Goal: Navigation & Orientation: Find specific page/section

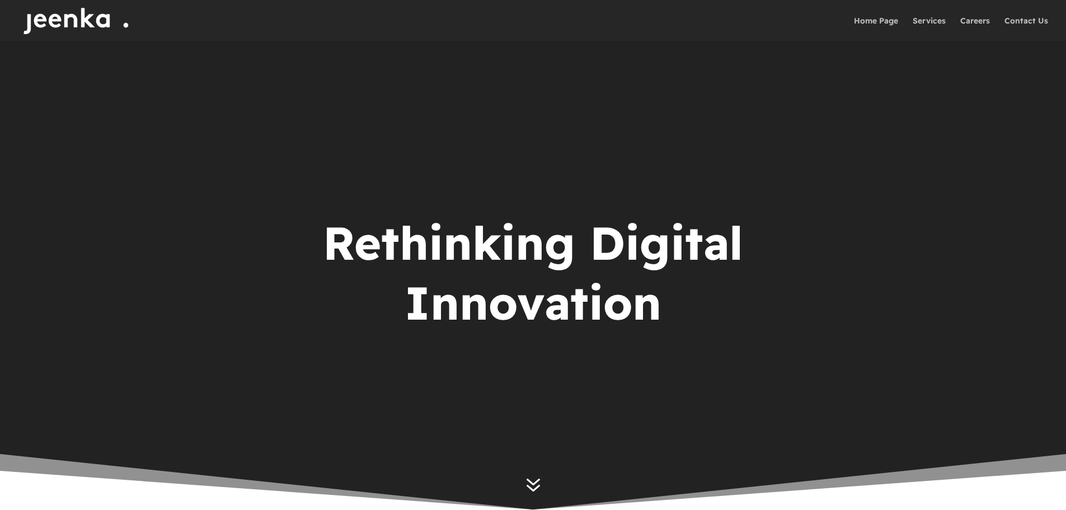
click at [887, 22] on link "Home Page" at bounding box center [876, 29] width 44 height 25
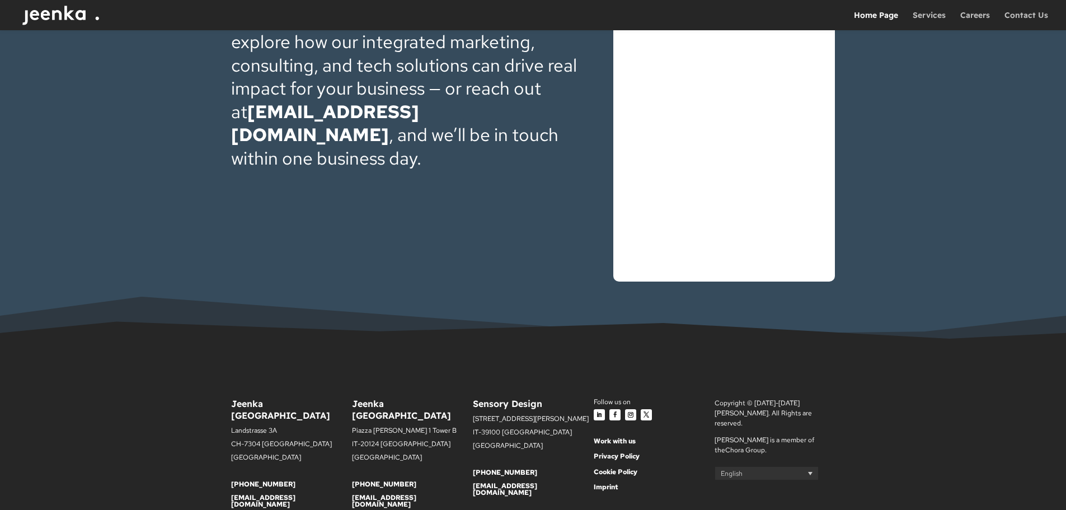
scroll to position [3699, 0]
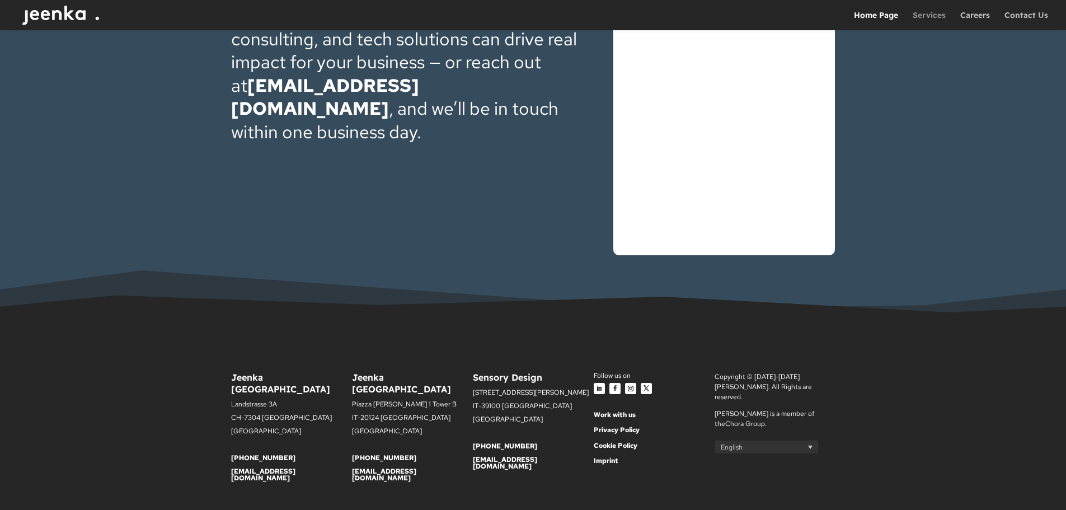
click at [942, 16] on link "Services" at bounding box center [929, 20] width 33 height 19
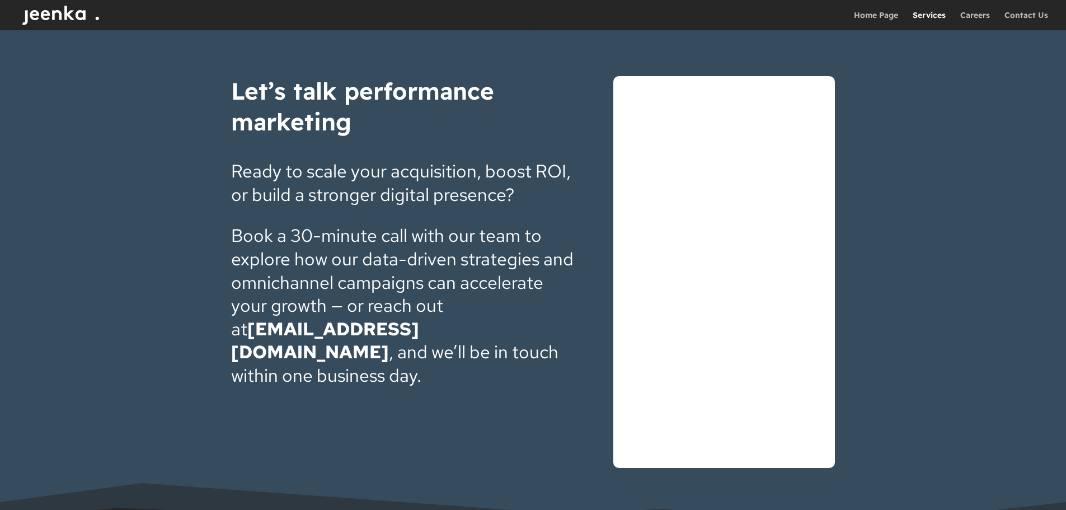
scroll to position [2250, 0]
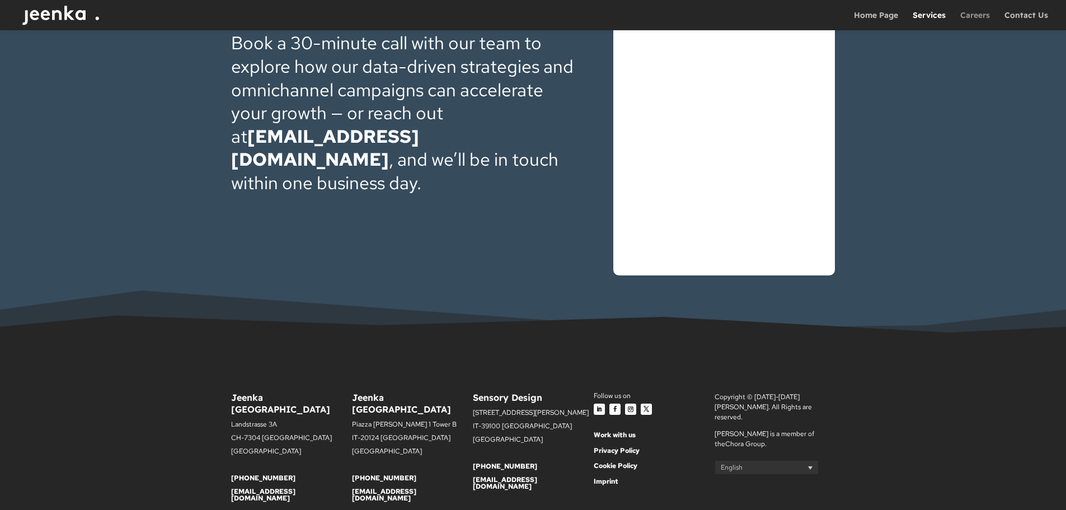
click at [966, 17] on link "Careers" at bounding box center [976, 20] width 30 height 19
